Goal: Transaction & Acquisition: Purchase product/service

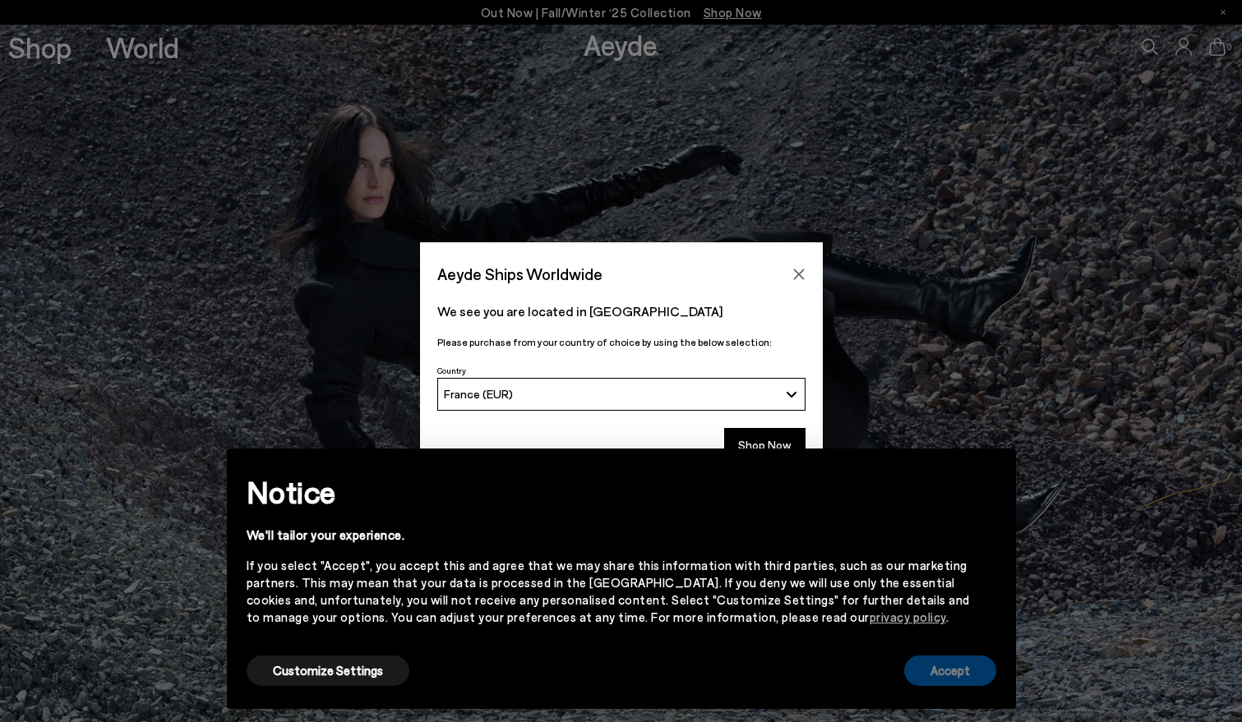
click at [953, 675] on button "Accept" at bounding box center [950, 671] width 92 height 30
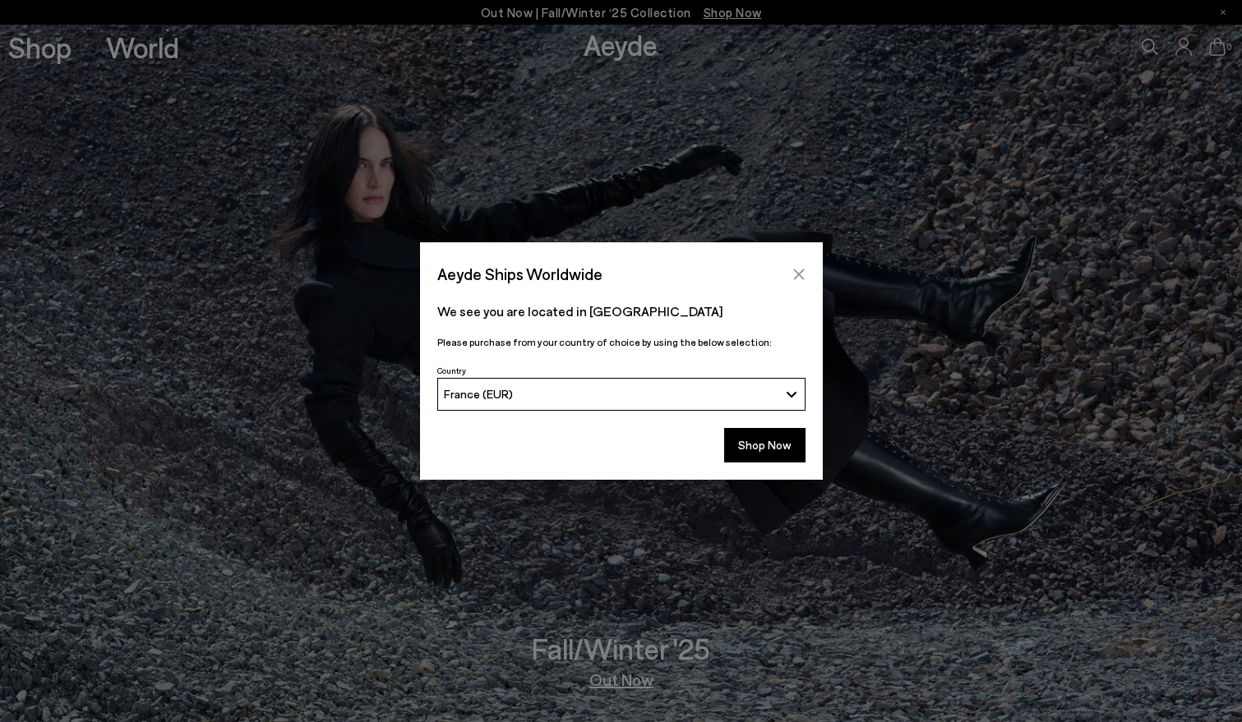
click at [799, 274] on icon "Close" at bounding box center [798, 274] width 11 height 11
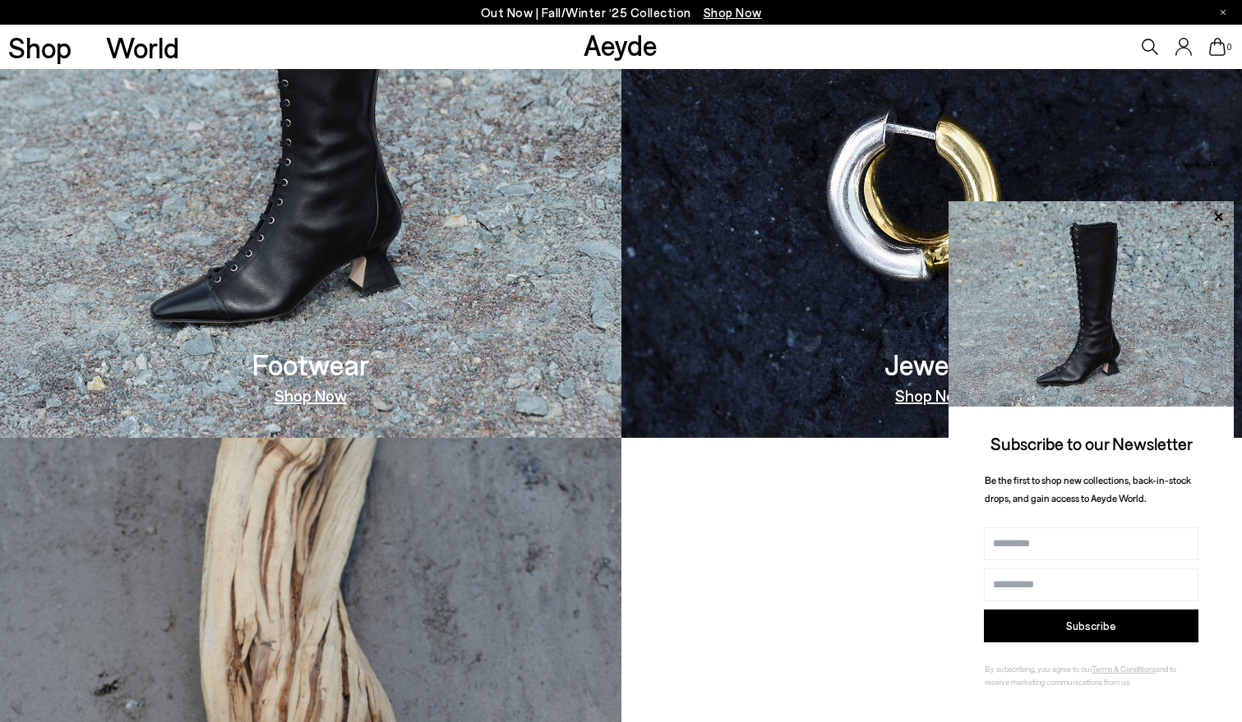
scroll to position [1397, 0]
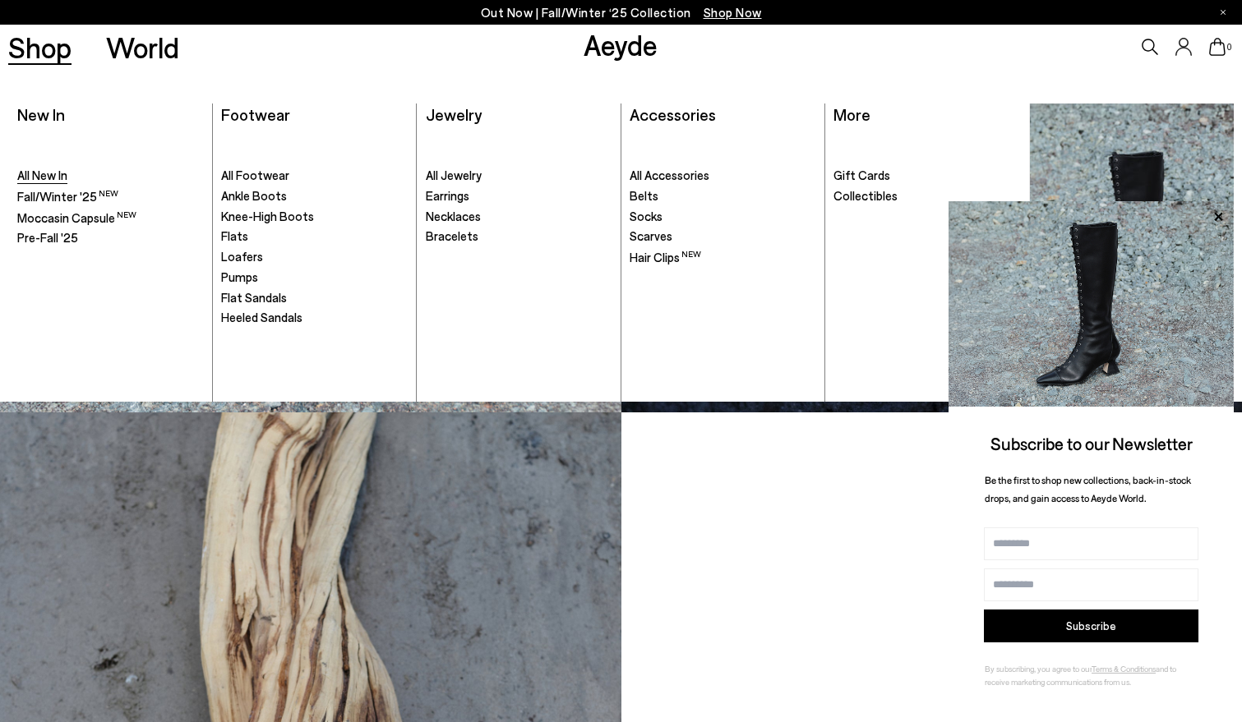
click at [54, 177] on span "All New In" at bounding box center [42, 175] width 50 height 15
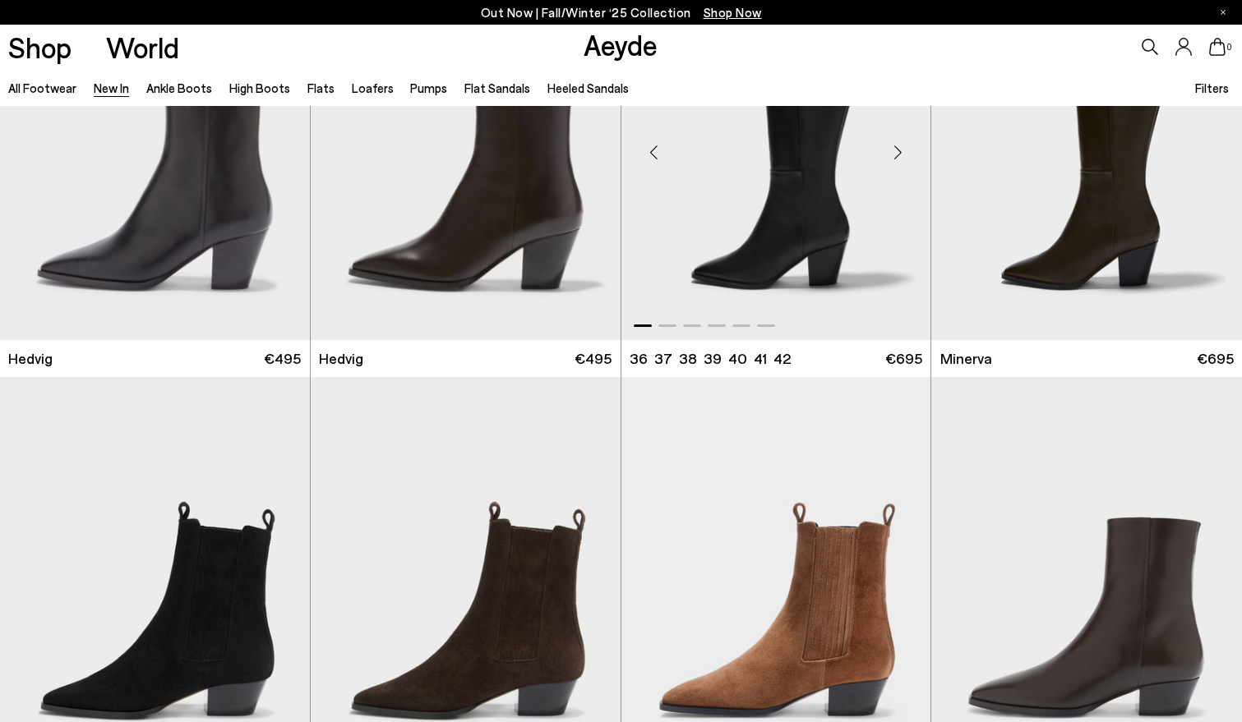
scroll to position [403, 0]
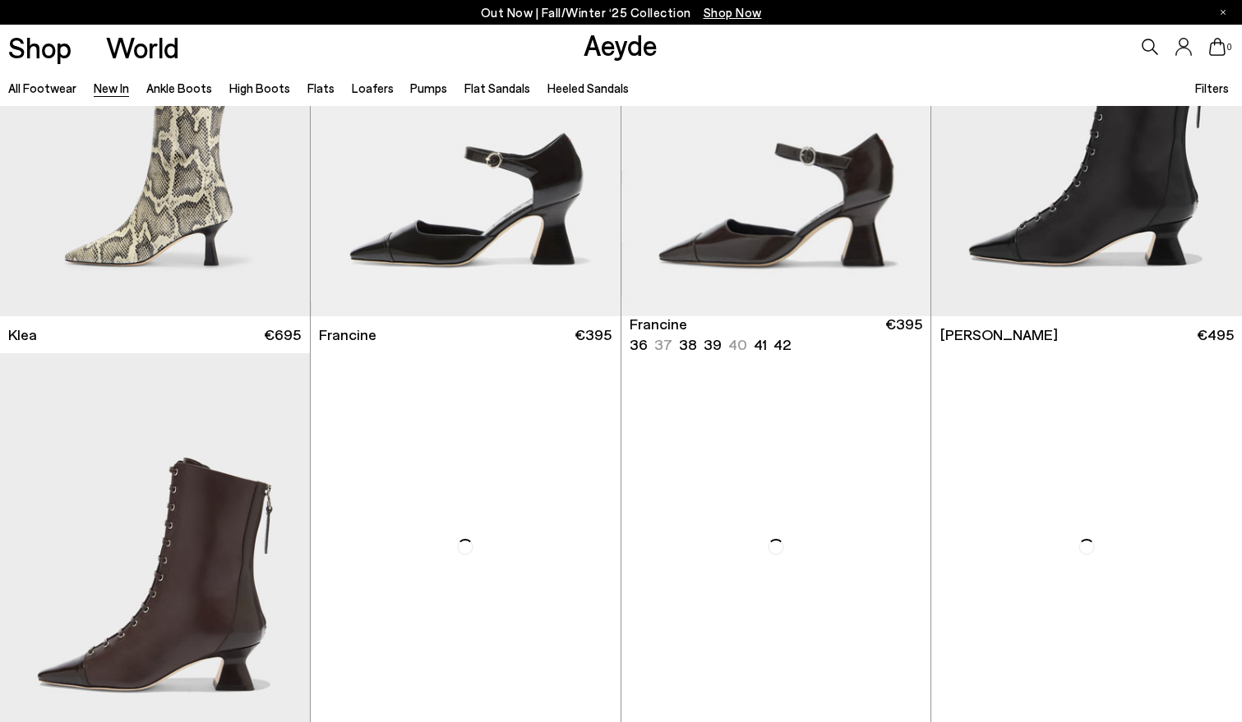
scroll to position [1990, 0]
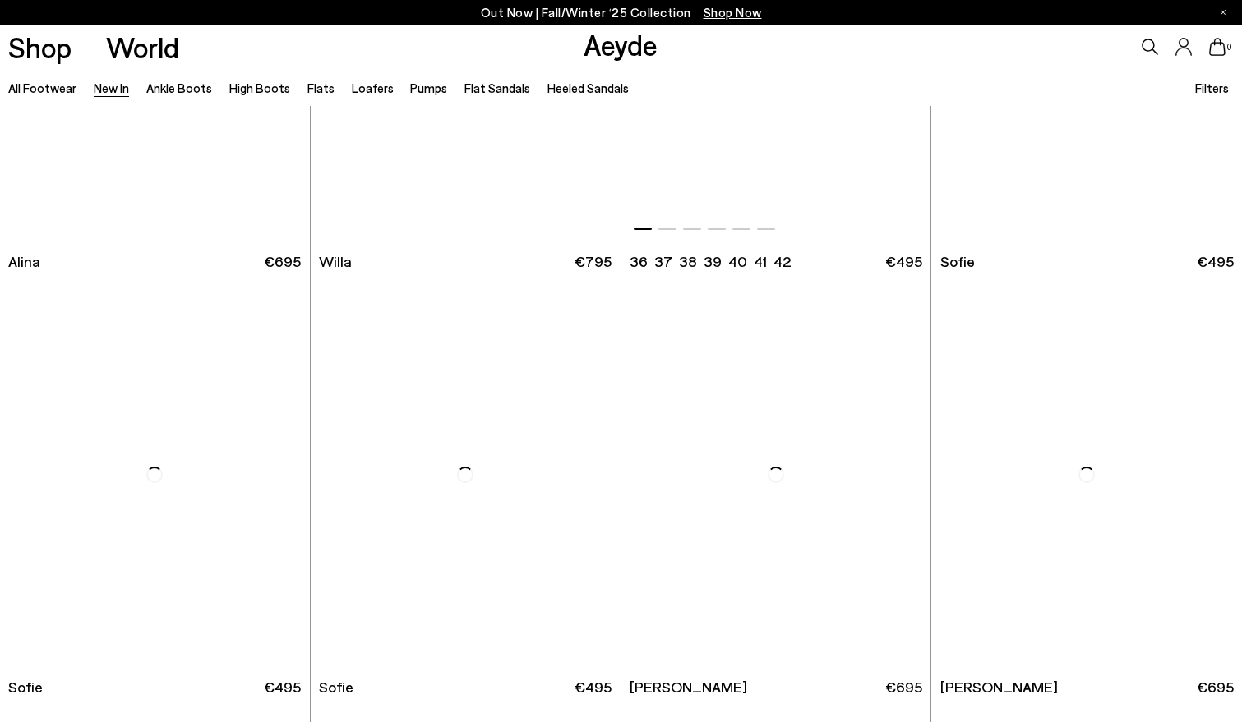
scroll to position [5379, 0]
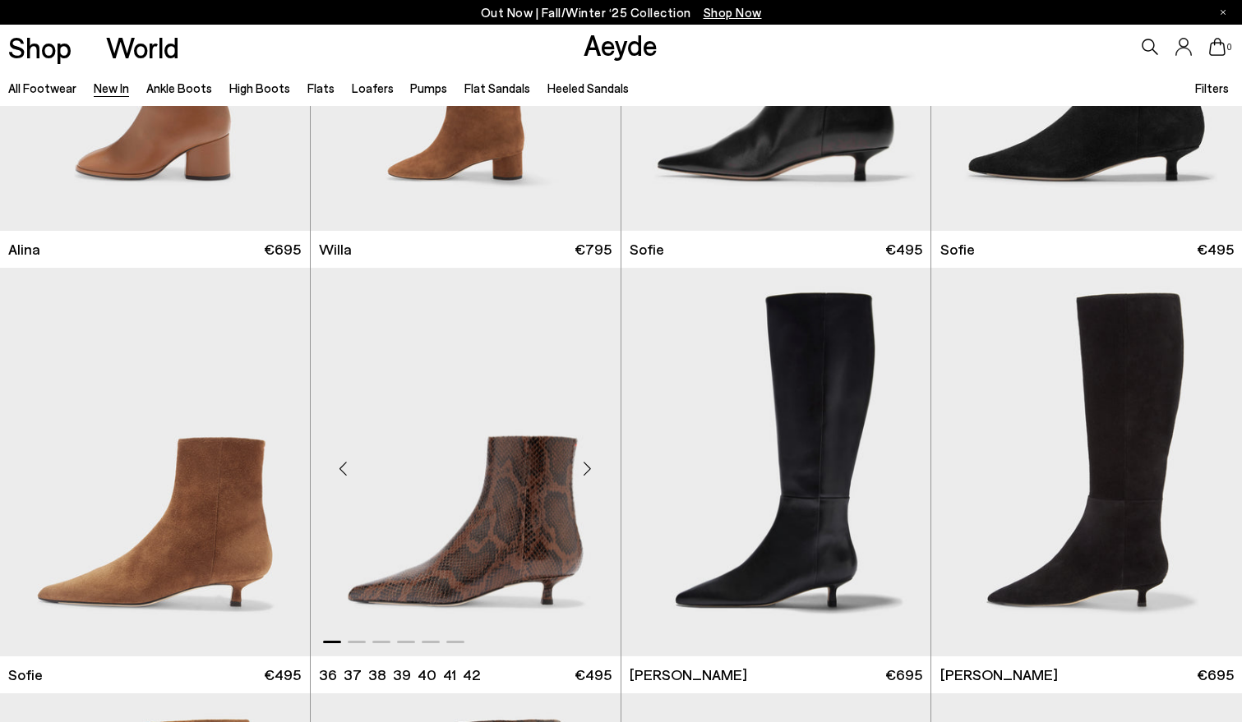
click at [543, 523] on img "1 / 6" at bounding box center [466, 462] width 310 height 389
click at [513, 495] on img "1 / 6" at bounding box center [466, 462] width 310 height 389
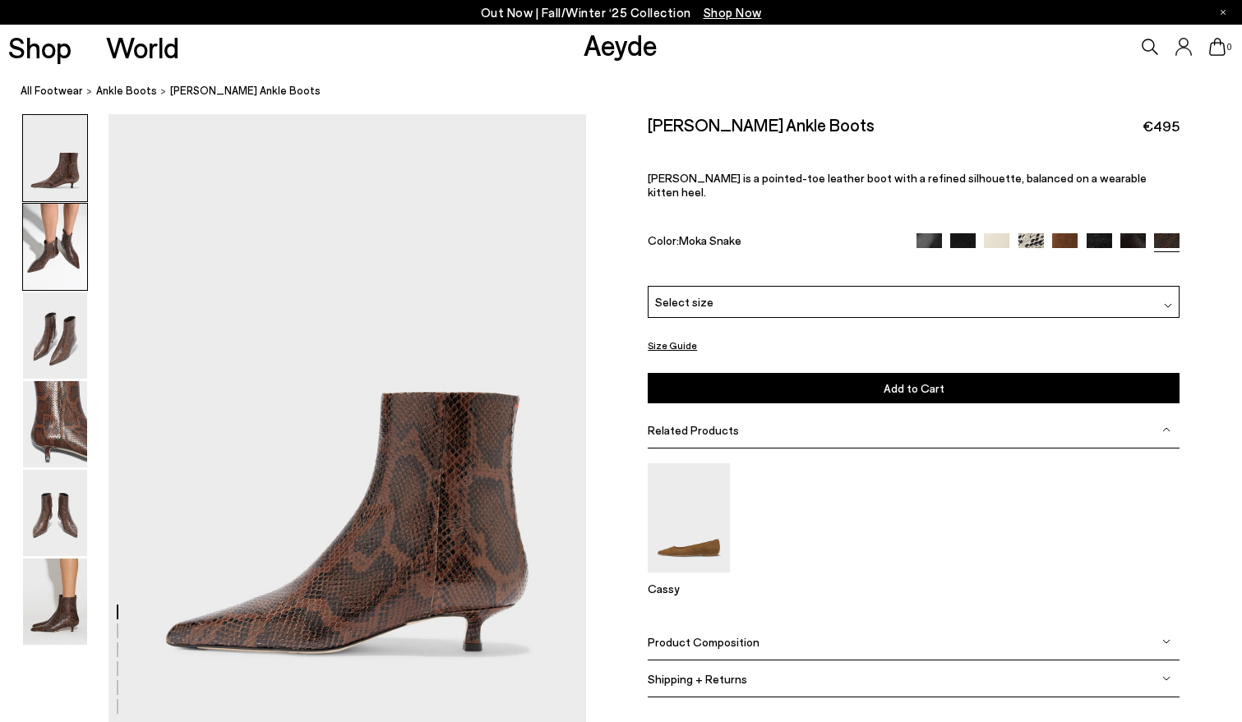
click at [41, 246] on img at bounding box center [55, 247] width 64 height 86
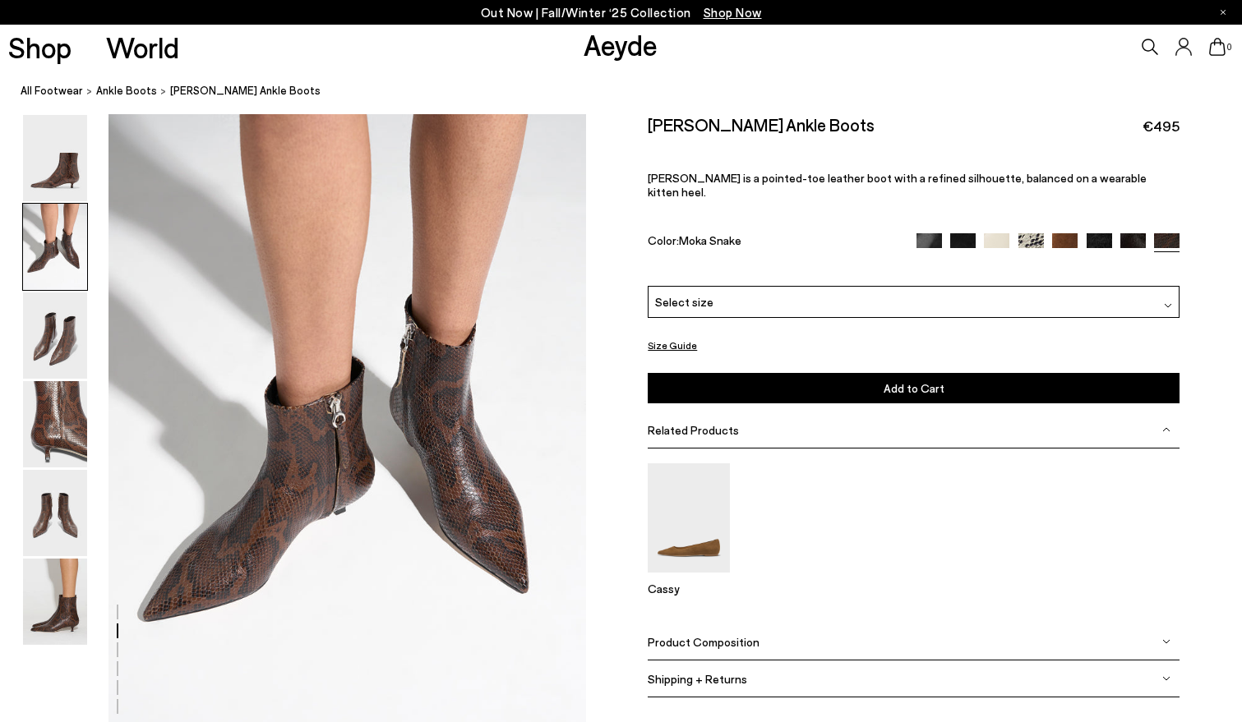
scroll to position [640, 0]
click at [994, 233] on img at bounding box center [996, 245] width 25 height 25
